Goal: Task Accomplishment & Management: Use online tool/utility

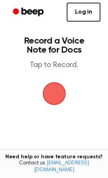
click at [51, 91] on span "button" at bounding box center [53, 93] width 21 height 21
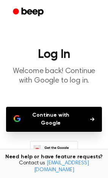
click at [57, 114] on button "Continue with Google" at bounding box center [54, 119] width 96 height 25
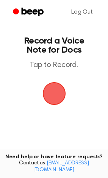
click at [48, 90] on span "button" at bounding box center [53, 93] width 21 height 21
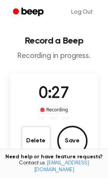
click at [48, 90] on span "0:27" at bounding box center [54, 94] width 30 height 16
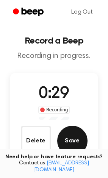
click at [71, 147] on button "Save" at bounding box center [72, 141] width 30 height 30
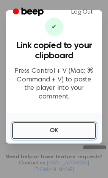
click at [56, 124] on button "OK" at bounding box center [54, 130] width 84 height 17
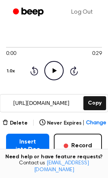
scroll to position [81, 0]
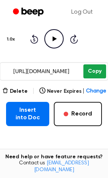
click at [94, 72] on button "Copy" at bounding box center [94, 71] width 22 height 14
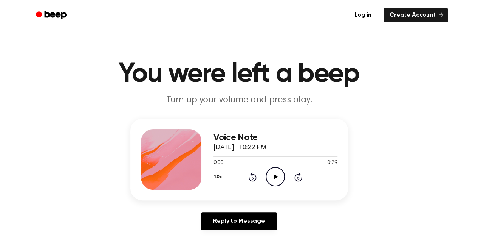
click at [276, 177] on icon at bounding box center [276, 176] width 4 height 5
click at [276, 177] on icon at bounding box center [275, 176] width 3 height 5
